Goal: Task Accomplishment & Management: Manage account settings

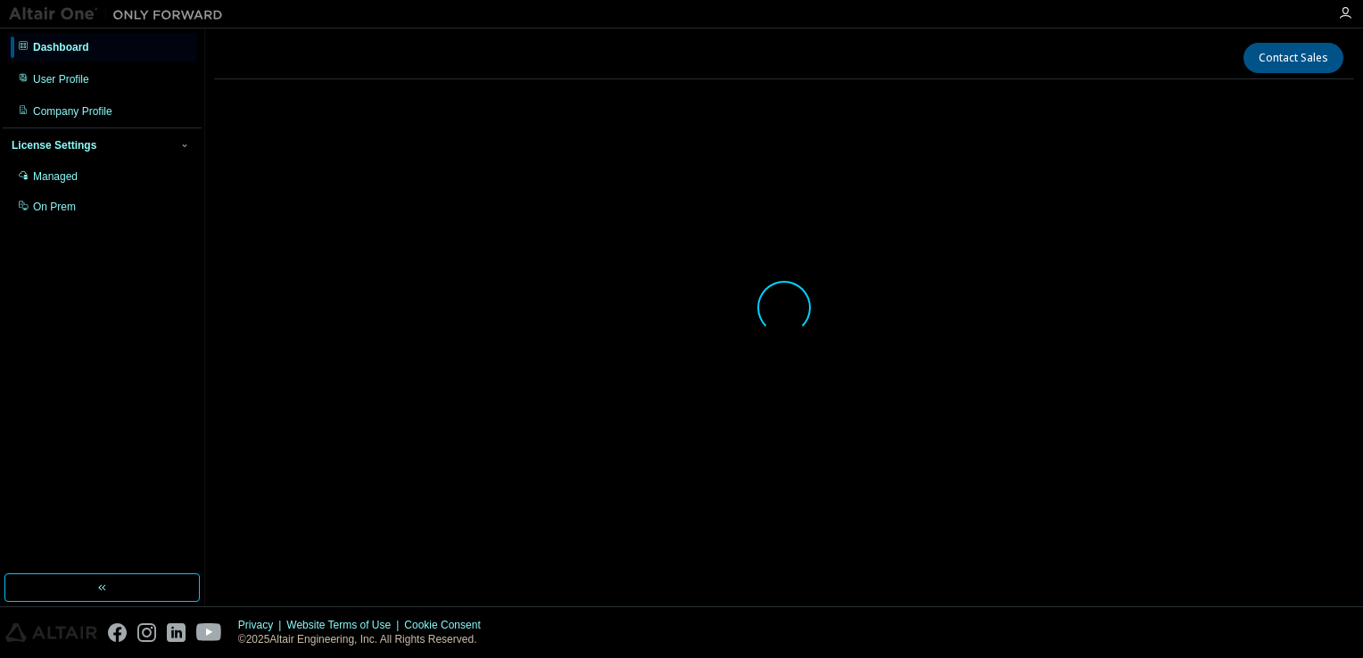
click at [867, 439] on div at bounding box center [784, 308] width 1140 height 428
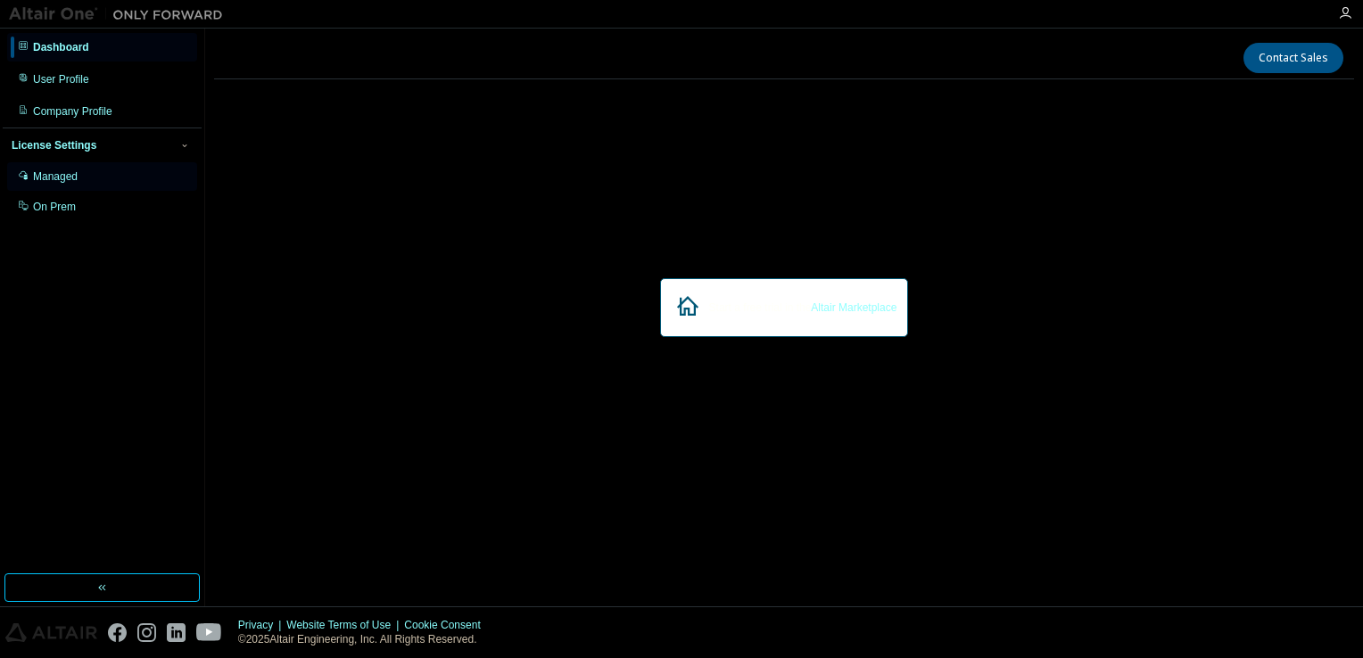
click at [87, 186] on div "Managed" at bounding box center [102, 176] width 190 height 29
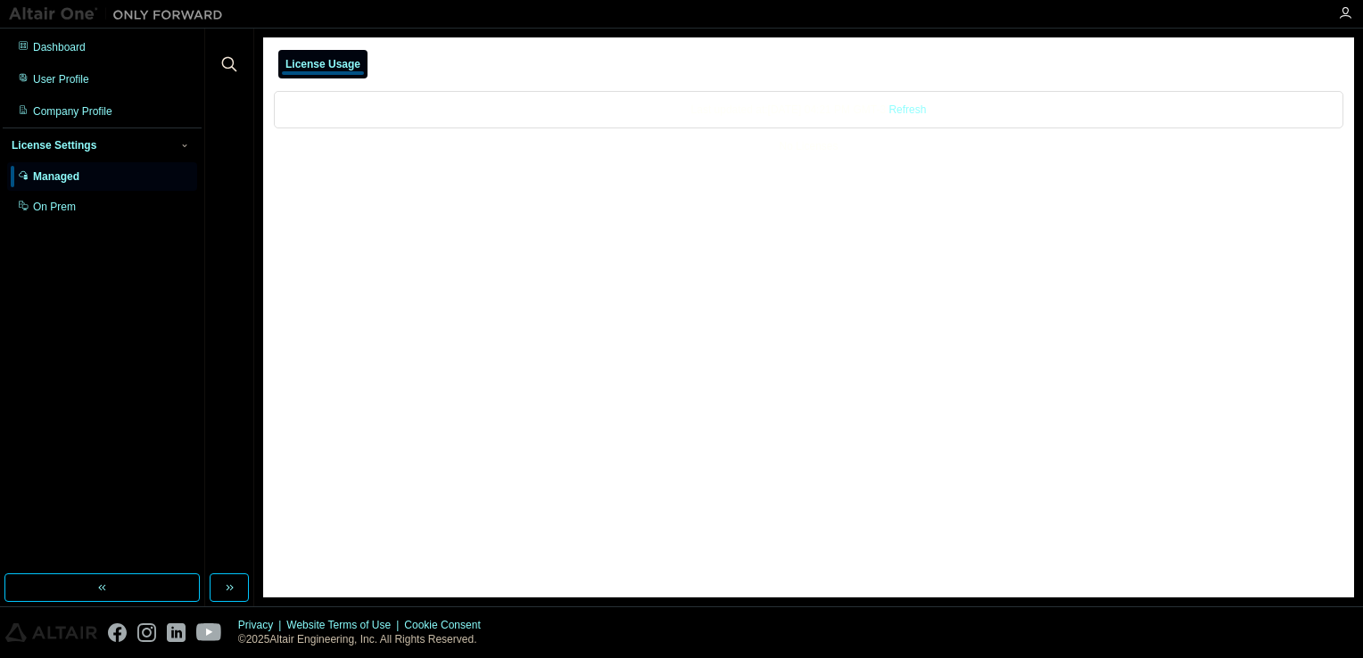
click at [829, 129] on div "Last updated at: Tue 2025-09-02 04:21 PM GMT-3 Refresh No Licenses" at bounding box center [808, 123] width 1069 height 87
click at [926, 114] on link "Refresh" at bounding box center [906, 109] width 37 height 12
click at [98, 98] on div "Company Profile" at bounding box center [102, 111] width 190 height 29
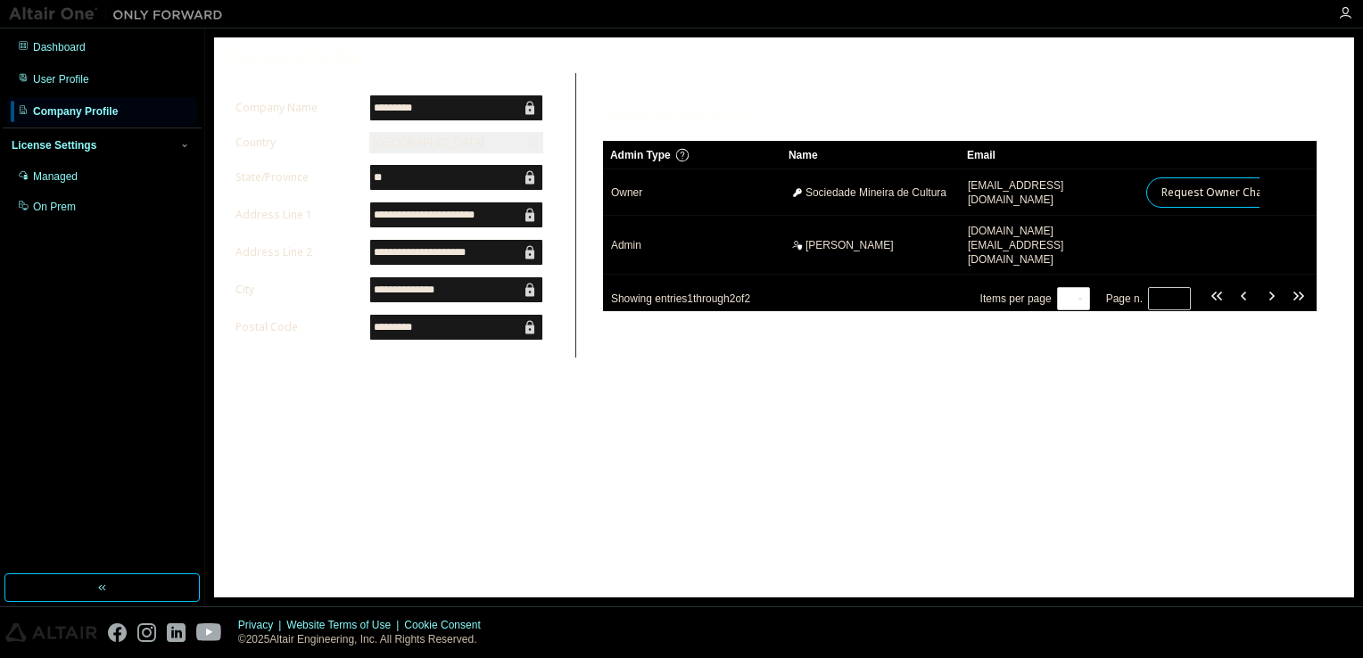
click at [785, 433] on div "**********" at bounding box center [784, 317] width 1140 height 560
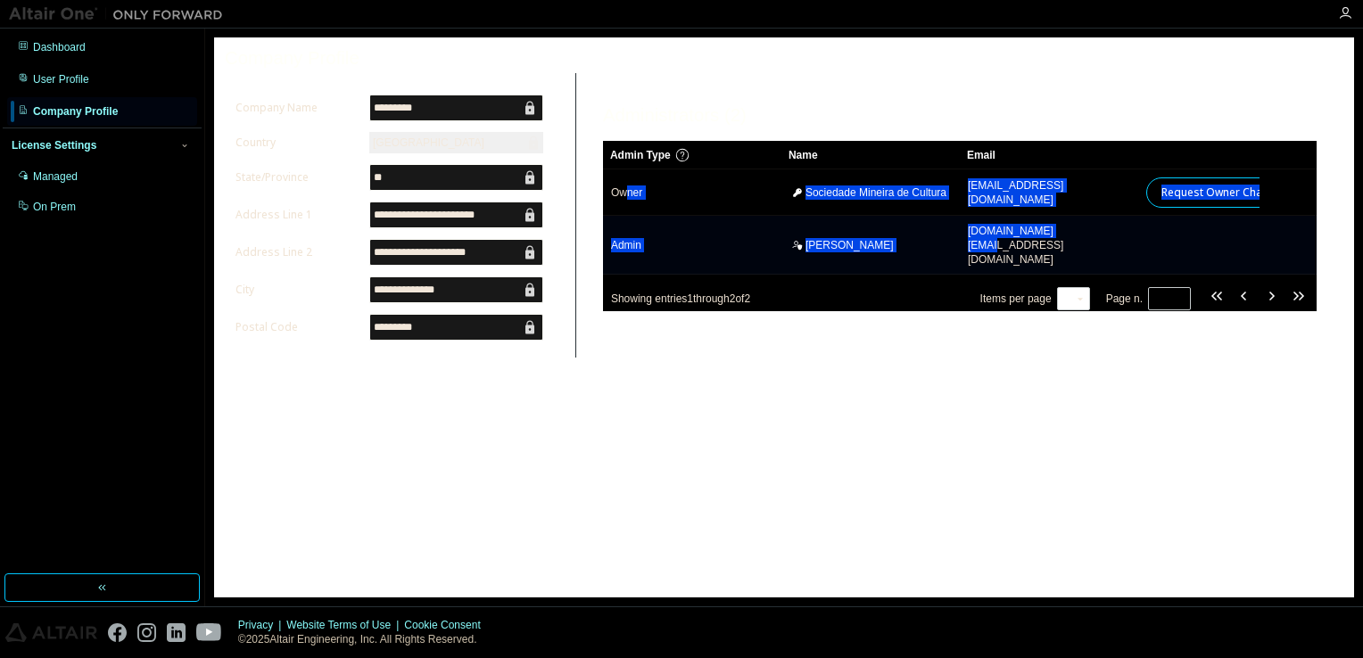
drag, startPoint x: 626, startPoint y: 206, endPoint x: 1063, endPoint y: 234, distance: 437.9
click at [1063, 234] on tbody "Owner Sociedade Mineira de Cultura smcgti.hyperworks@pucminas.br Request Owner …" at bounding box center [960, 221] width 714 height 105
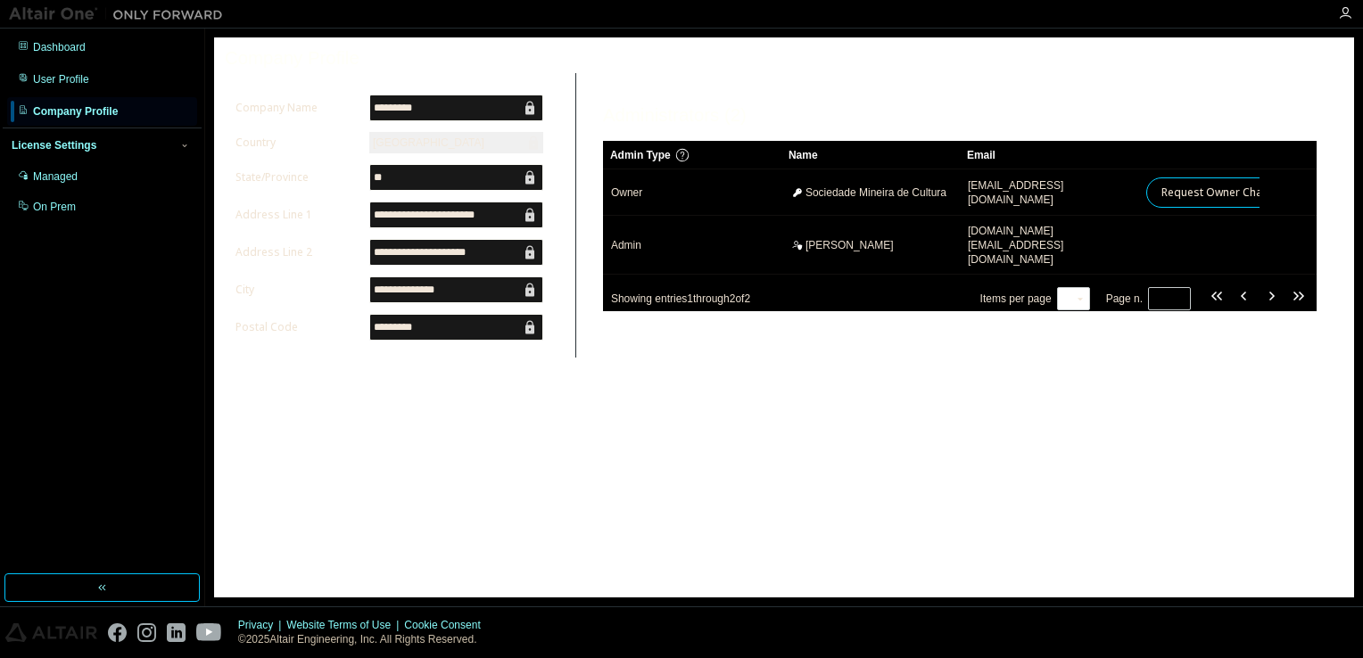
drag, startPoint x: 1063, startPoint y: 234, endPoint x: 888, endPoint y: 395, distance: 238.6
click at [888, 395] on div "**********" at bounding box center [784, 317] width 1140 height 560
click at [94, 77] on div "User Profile" at bounding box center [102, 79] width 190 height 29
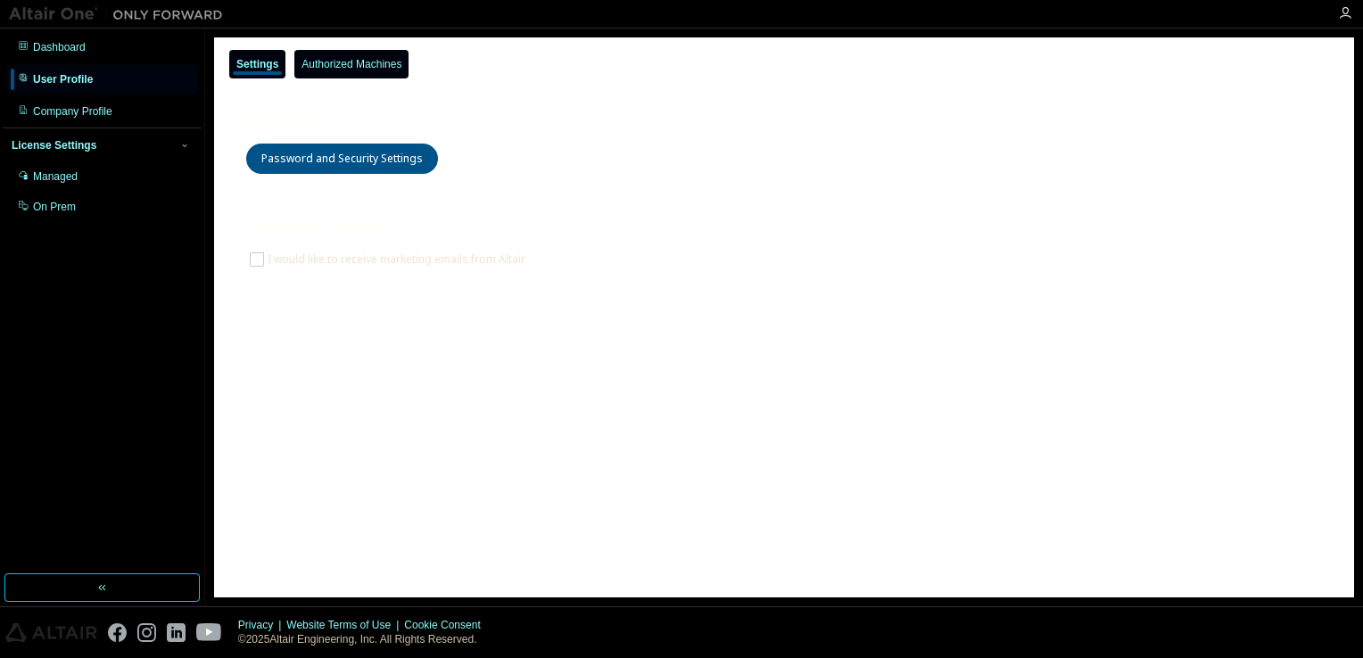
click at [343, 67] on div "Authorized Machines" at bounding box center [351, 64] width 100 height 14
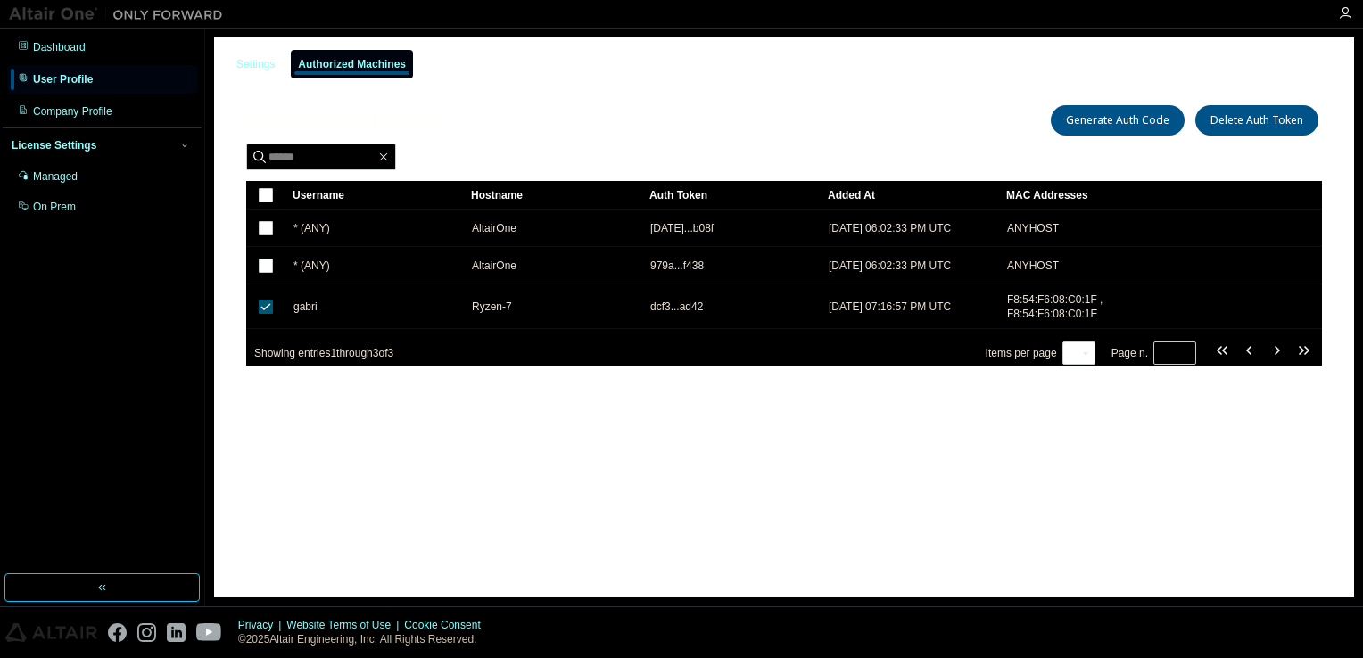
click at [524, 467] on div "Settings Authorized Machines Authorized Machines (3) Generate Auth Code Delete …" at bounding box center [784, 317] width 1140 height 560
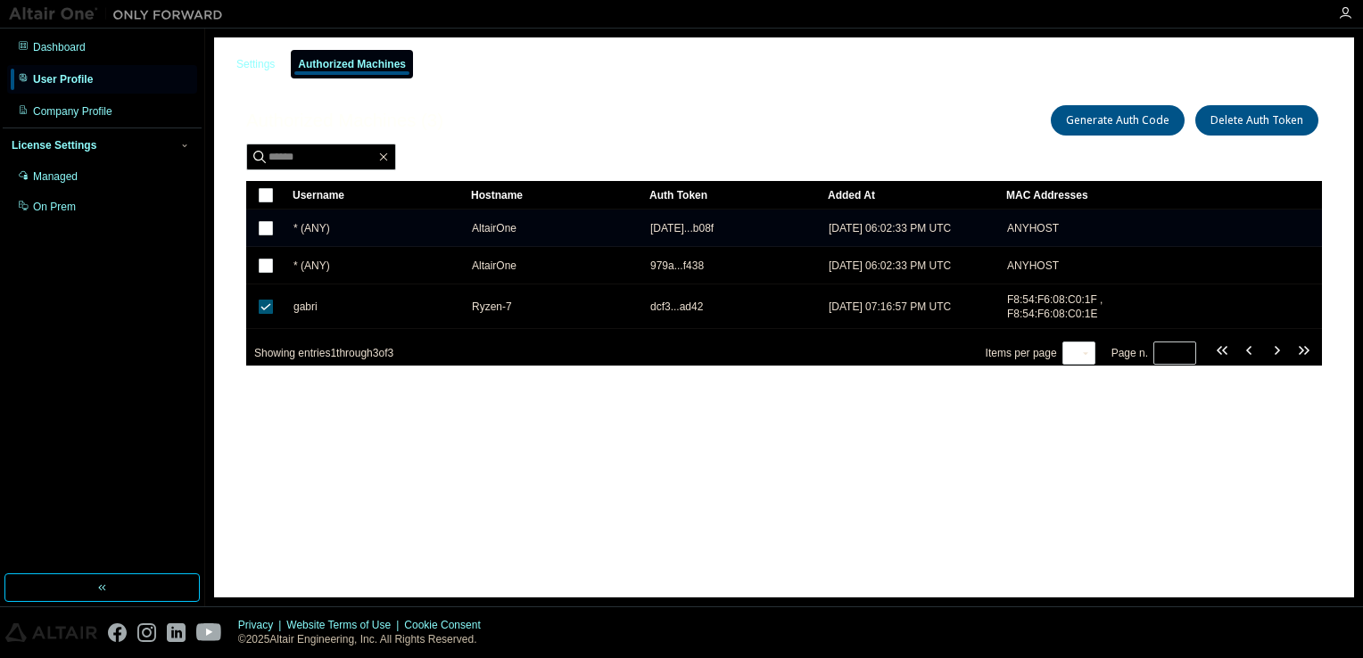
click at [263, 212] on td at bounding box center [265, 228] width 39 height 37
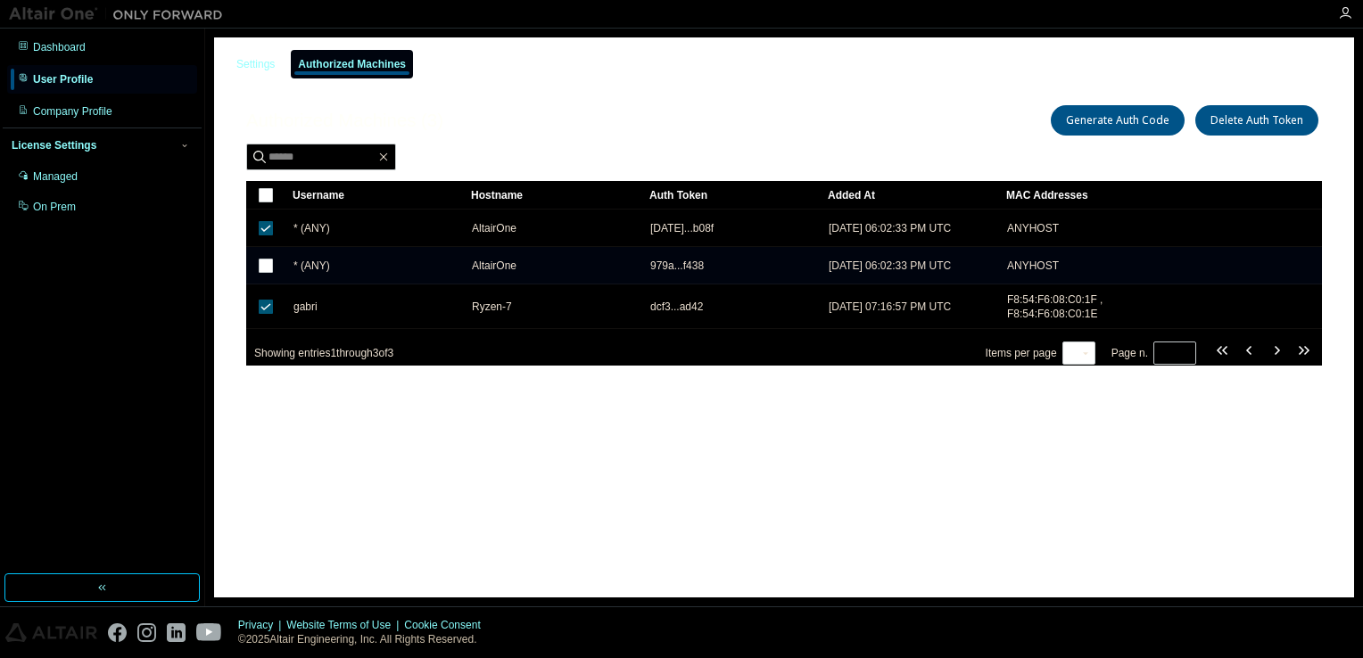
click at [268, 248] on td at bounding box center [265, 265] width 39 height 37
click at [271, 277] on td at bounding box center [265, 265] width 39 height 37
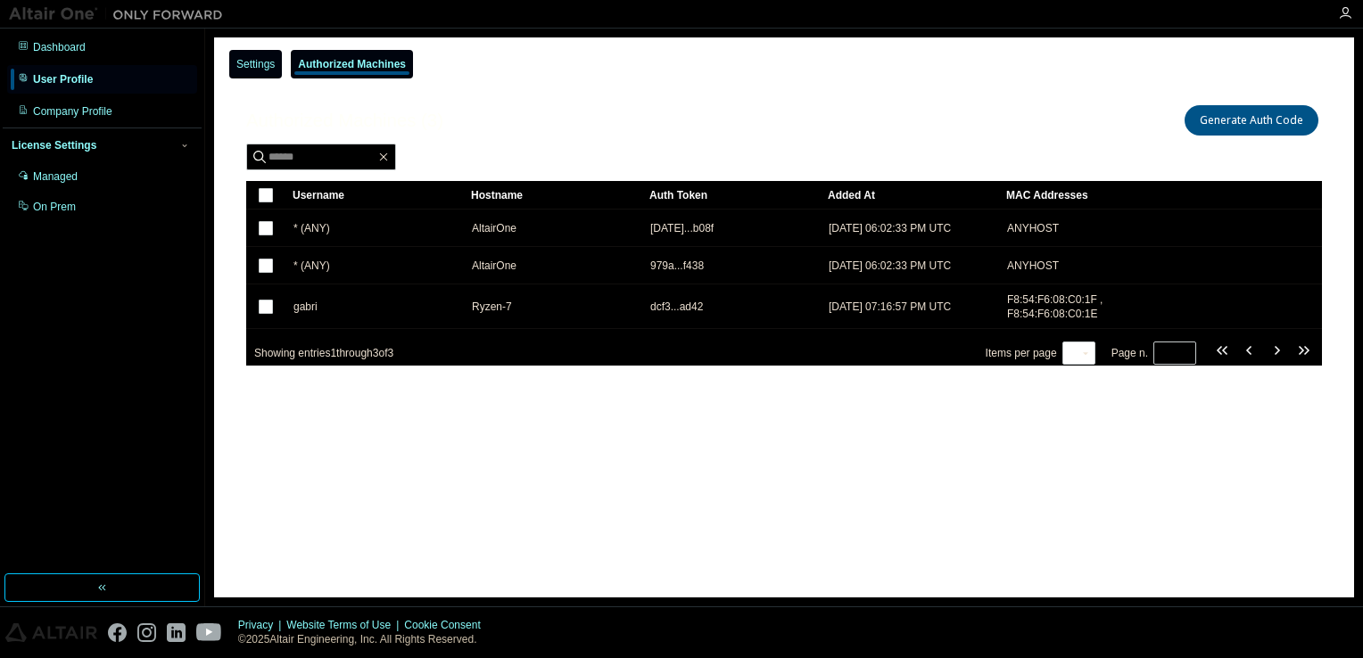
click at [260, 68] on div "Settings" at bounding box center [255, 64] width 38 height 14
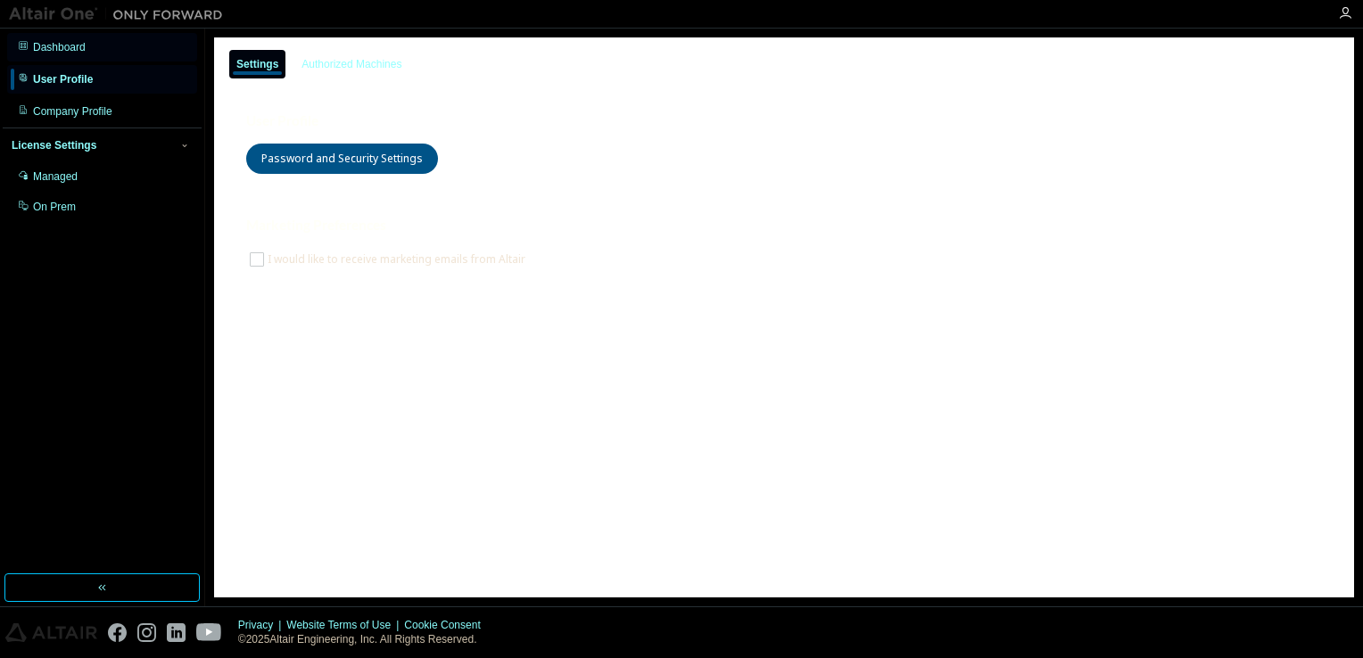
click at [132, 39] on div "Dashboard" at bounding box center [102, 47] width 190 height 29
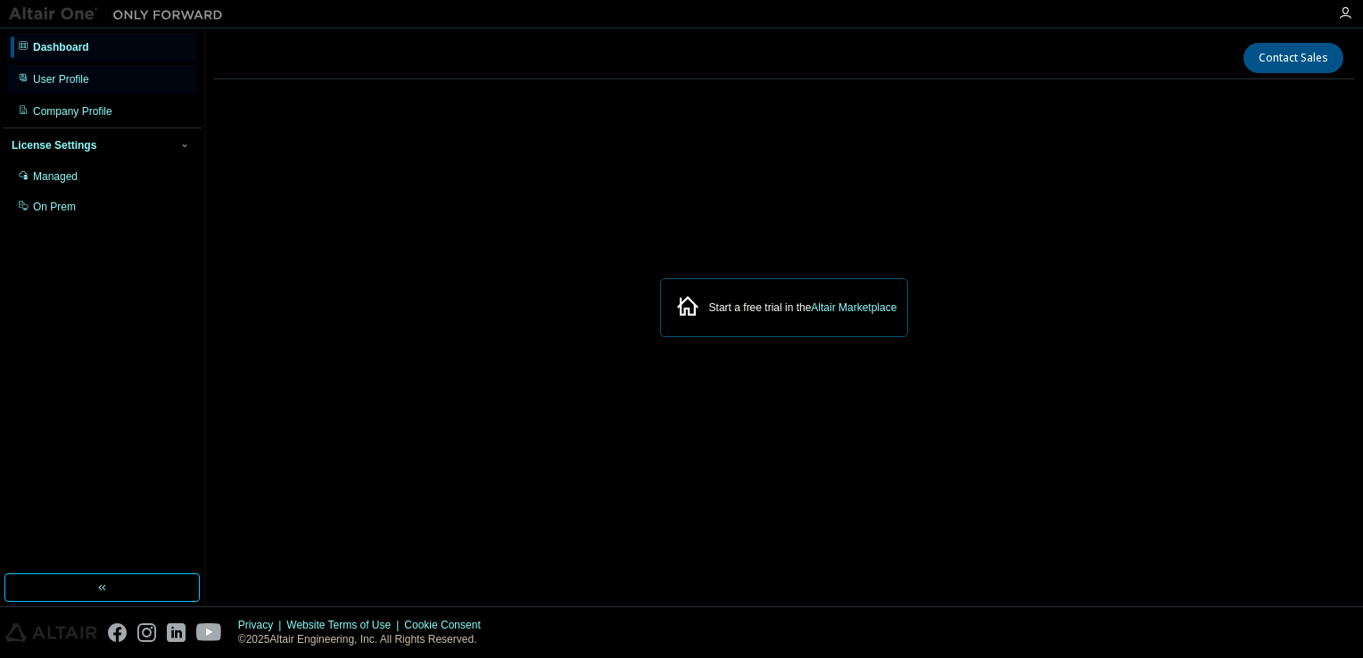
click at [142, 76] on div "User Profile" at bounding box center [102, 79] width 190 height 29
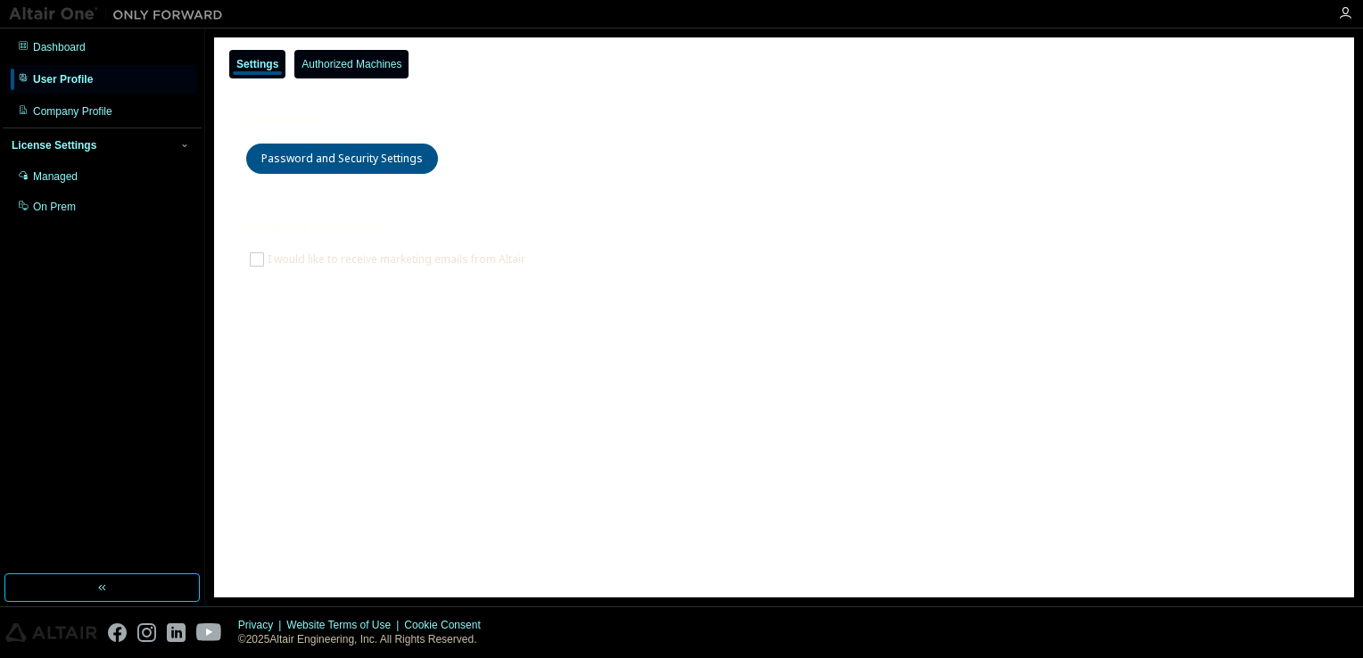
click at [332, 73] on div "Authorized Machines" at bounding box center [351, 64] width 114 height 29
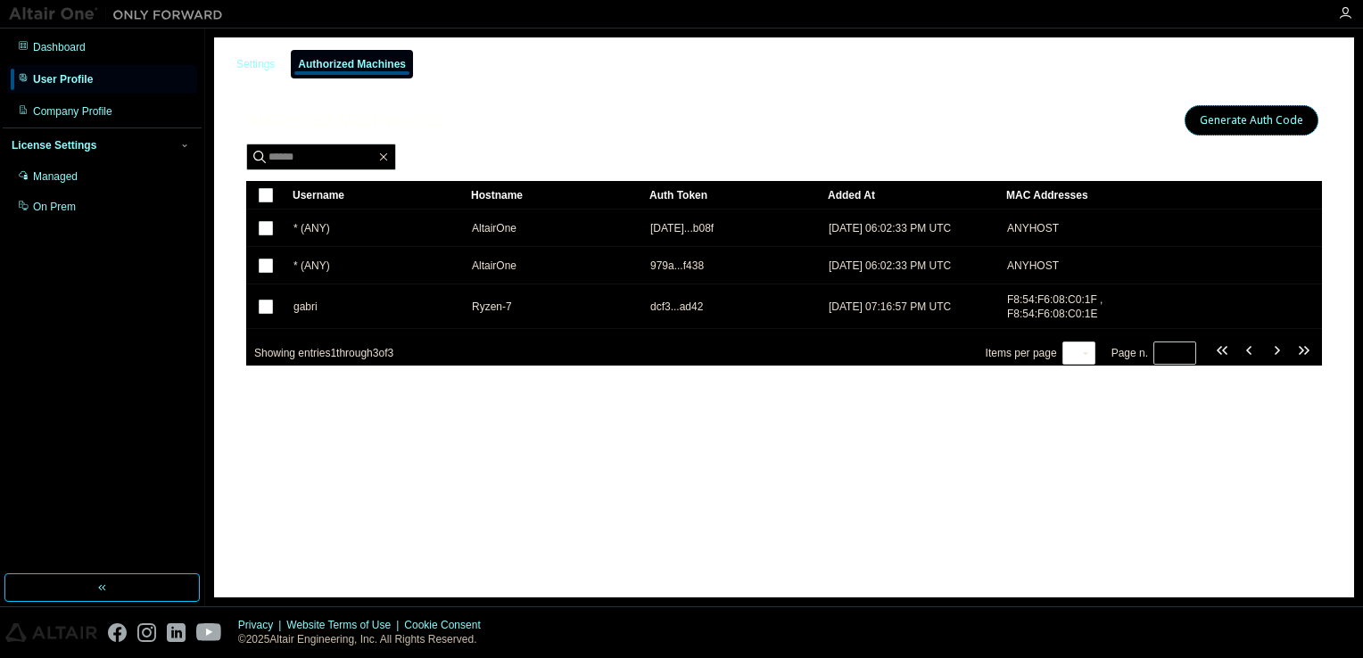
click at [1209, 128] on button "Generate Auth Code" at bounding box center [1252, 120] width 134 height 30
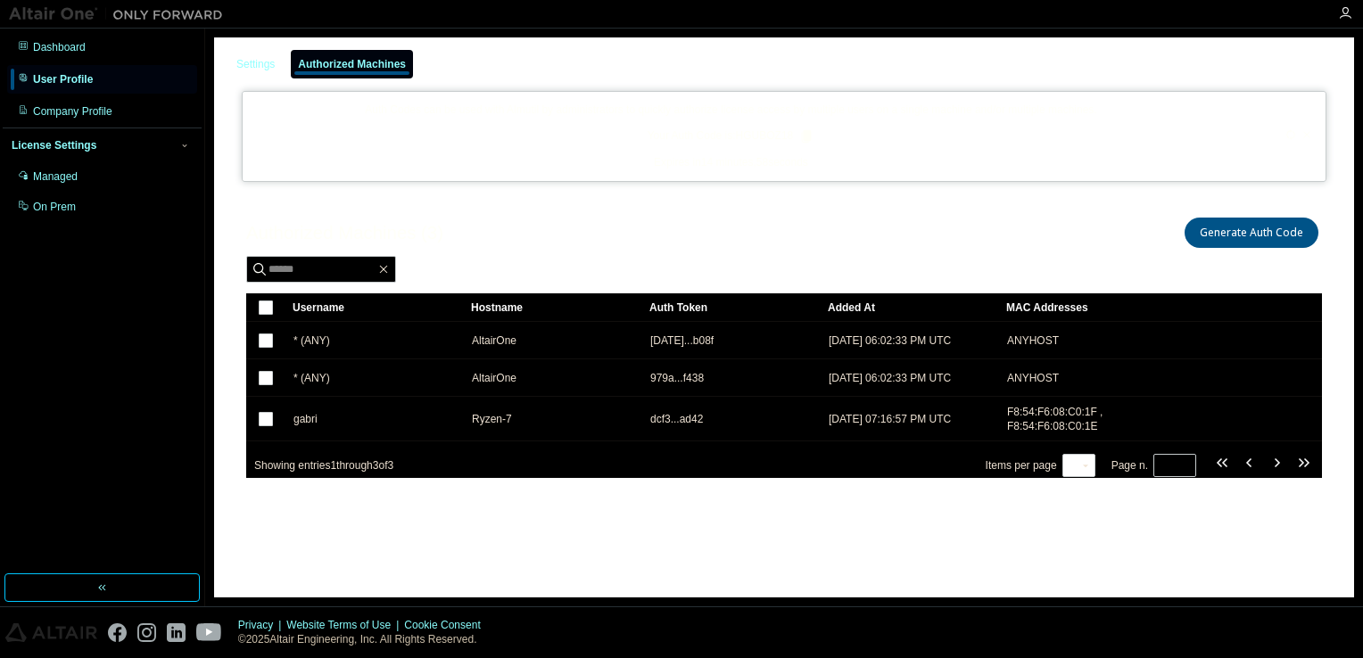
click at [798, 141] on icon at bounding box center [806, 136] width 16 height 16
click at [798, 135] on icon at bounding box center [806, 136] width 16 height 16
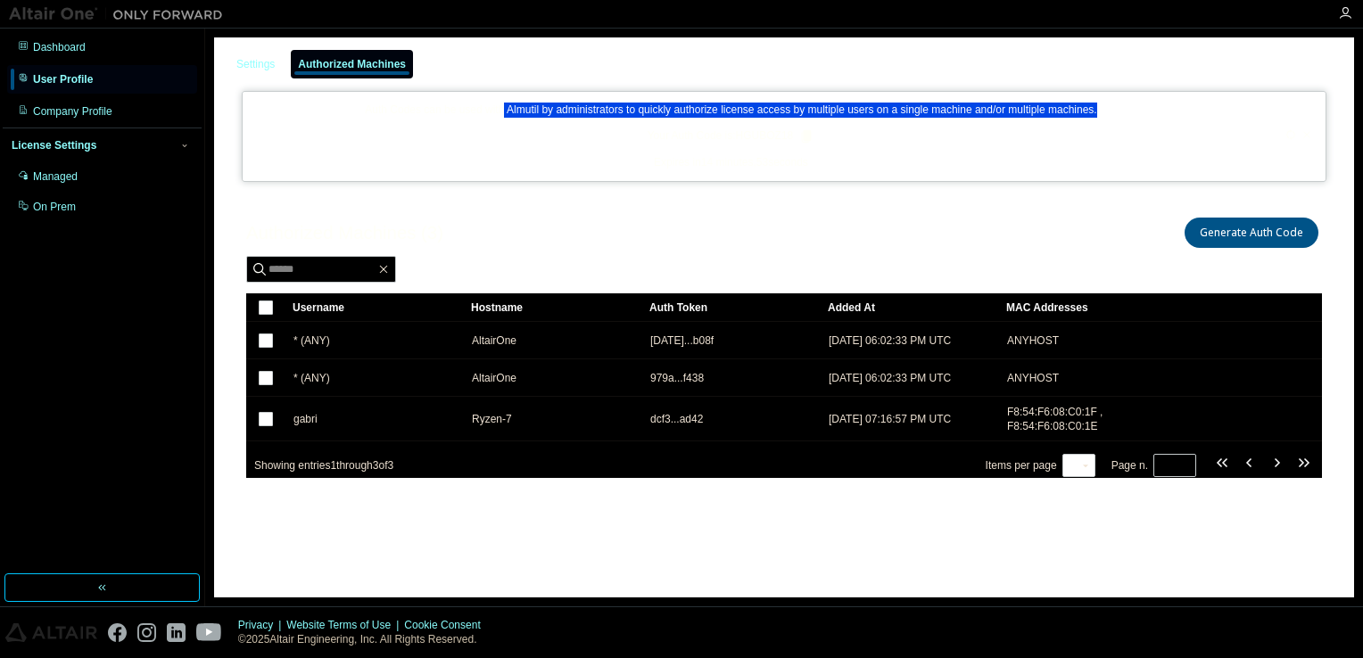
drag, startPoint x: 503, startPoint y: 109, endPoint x: 1128, endPoint y: 101, distance: 625.3
click at [1128, 101] on div "Auth Codes can be used with Almutil by administrators to quickly authorize lice…" at bounding box center [784, 136] width 1085 height 91
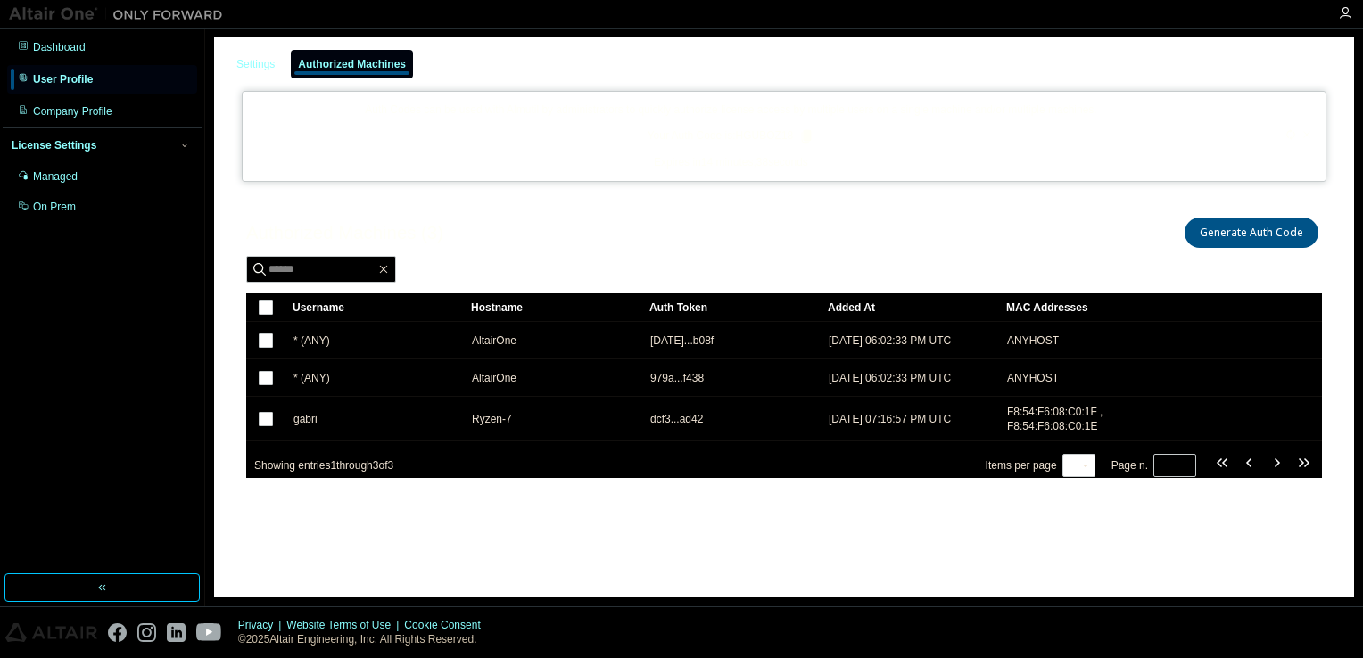
click at [46, 266] on div "Dashboard User Profile Company Profile License Settings Managed On Prem" at bounding box center [102, 301] width 199 height 541
click at [55, 171] on div "Managed" at bounding box center [55, 176] width 45 height 14
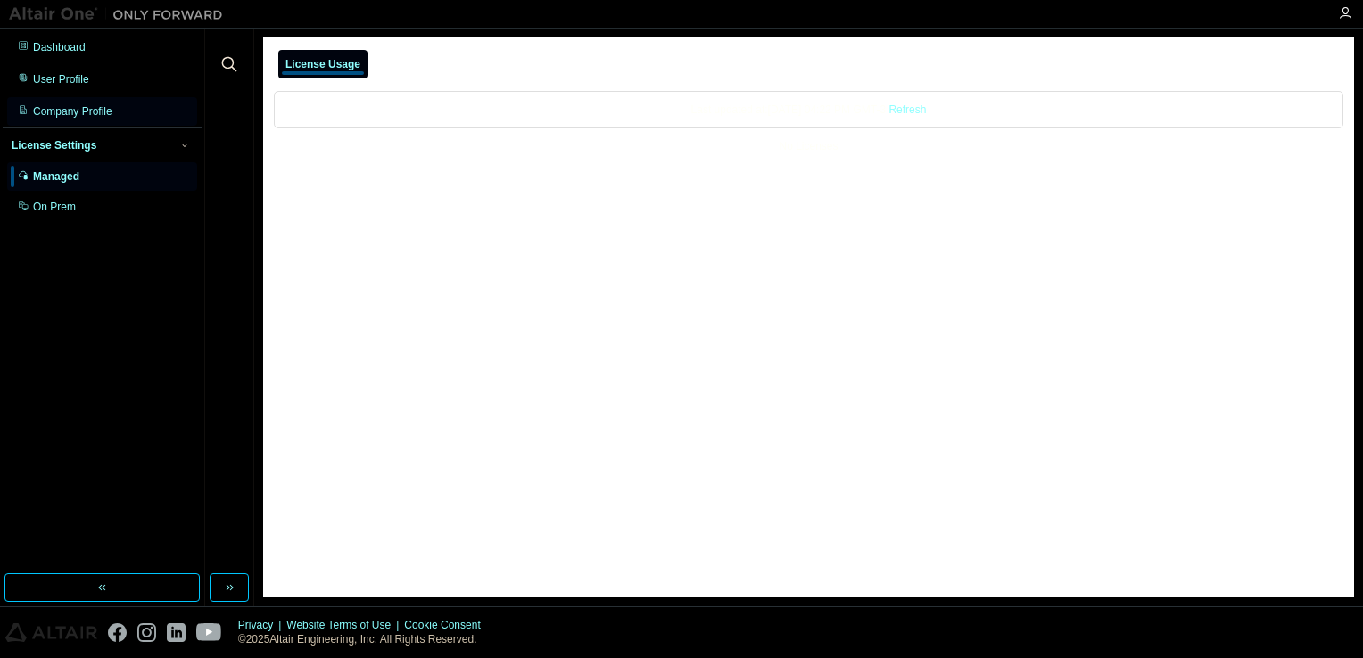
click at [64, 114] on div "Company Profile" at bounding box center [72, 111] width 79 height 14
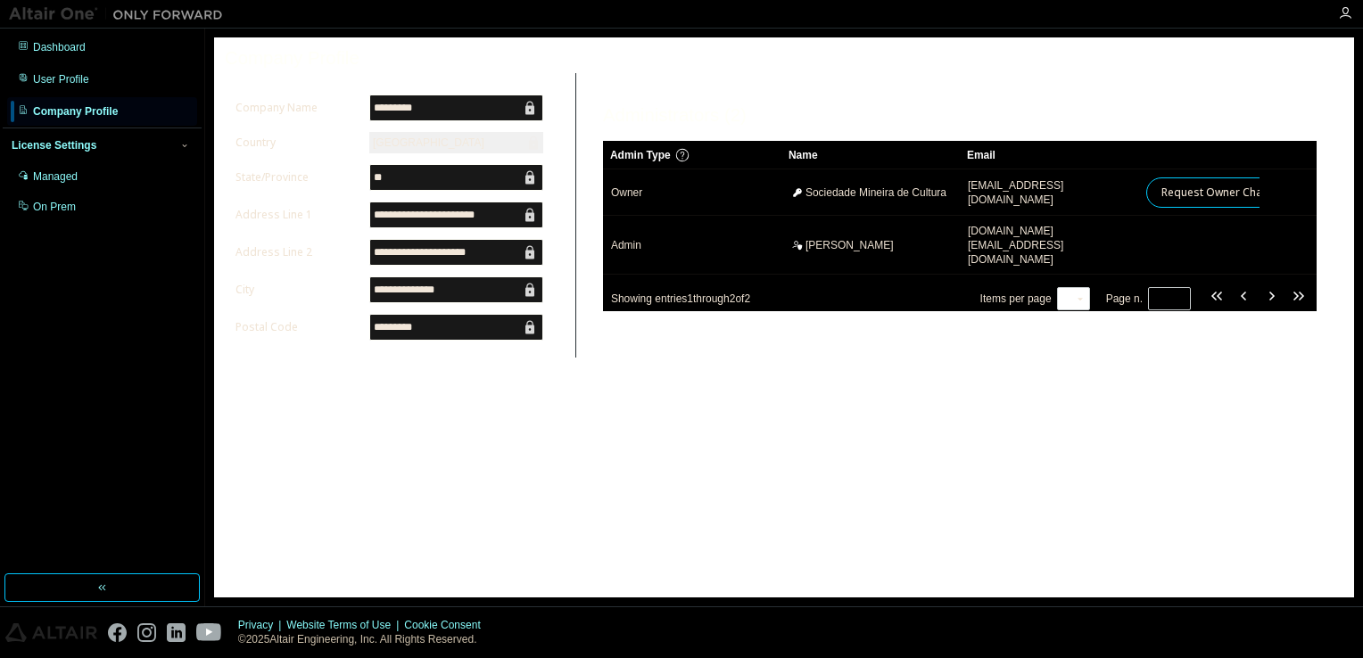
click at [521, 186] on icon at bounding box center [530, 178] width 18 height 18
click at [492, 180] on input "**" at bounding box center [447, 178] width 147 height 18
click at [497, 224] on input "**********" at bounding box center [447, 215] width 147 height 18
click at [476, 260] on input "**********" at bounding box center [447, 253] width 147 height 18
click at [460, 293] on input "**********" at bounding box center [447, 290] width 147 height 18
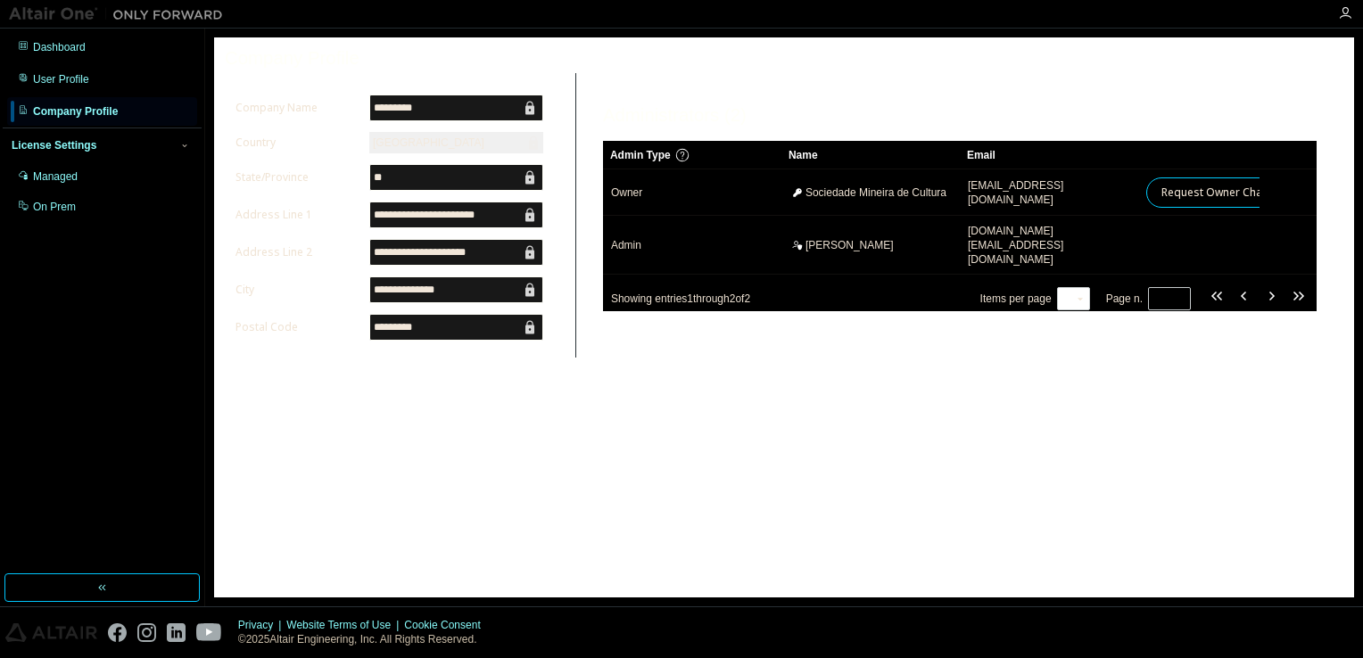
click at [457, 320] on span "*********" at bounding box center [456, 327] width 174 height 27
click at [128, 80] on div "User Profile" at bounding box center [102, 79] width 190 height 29
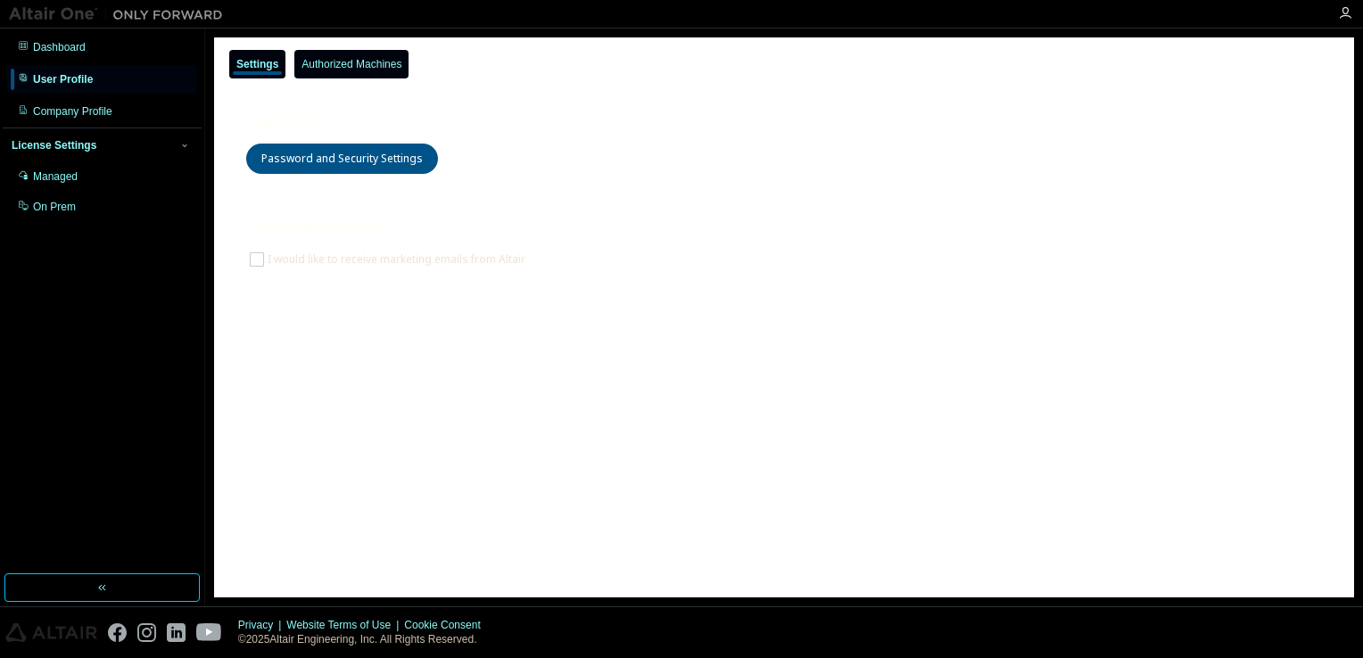
click at [379, 68] on div "Authorized Machines" at bounding box center [351, 64] width 100 height 14
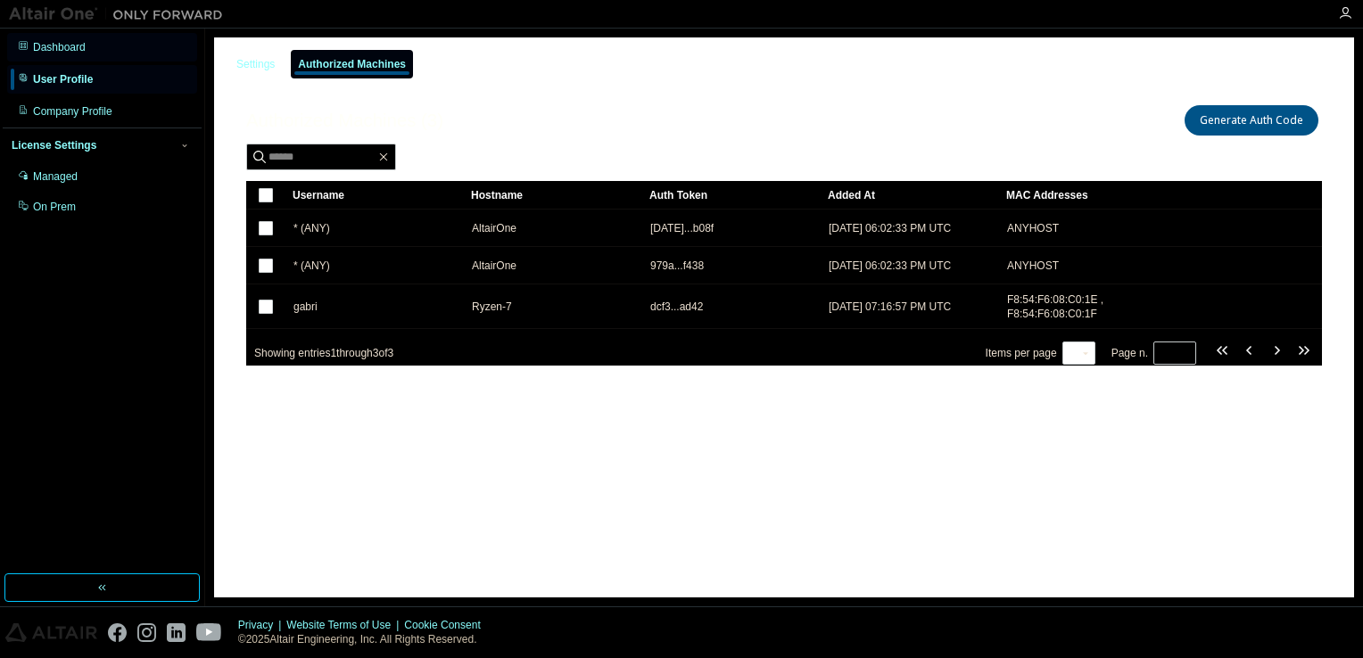
click at [104, 58] on div "Dashboard" at bounding box center [102, 47] width 190 height 29
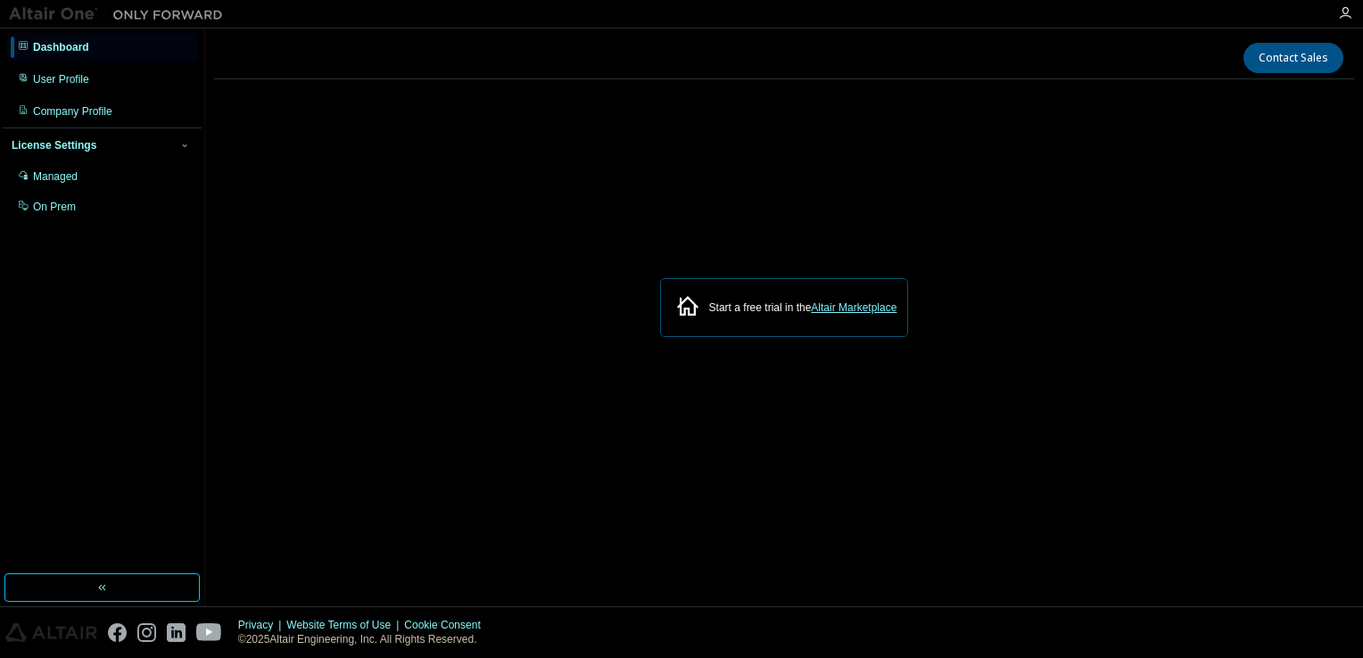
click at [858, 309] on link "Altair Marketplace" at bounding box center [854, 307] width 86 height 12
